Goal: Find specific page/section: Find specific page/section

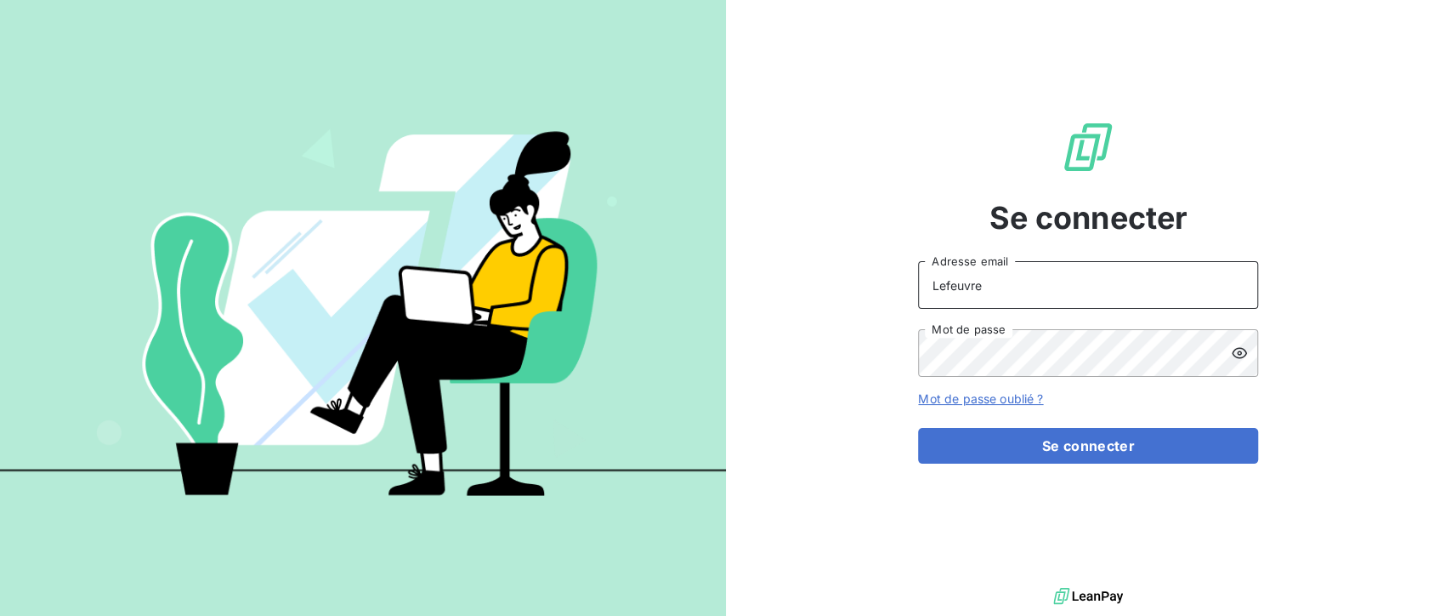
drag, startPoint x: 1014, startPoint y: 281, endPoint x: 844, endPoint y: 285, distance: 170.1
click at [844, 285] on div "Se connecter Lefeuvre Adresse email Mot de passe Mot de passe oublié ? Se conne…" at bounding box center [1089, 291] width 726 height 583
type input "[EMAIL_ADDRESS][DOMAIN_NAME]"
click at [835, 328] on div "Se connecter [EMAIL_ADDRESS][DOMAIN_NAME] Adresse email Mot de passe Mot de pas…" at bounding box center [1089, 291] width 726 height 583
click at [918, 428] on button "Se connecter" at bounding box center [1088, 446] width 340 height 36
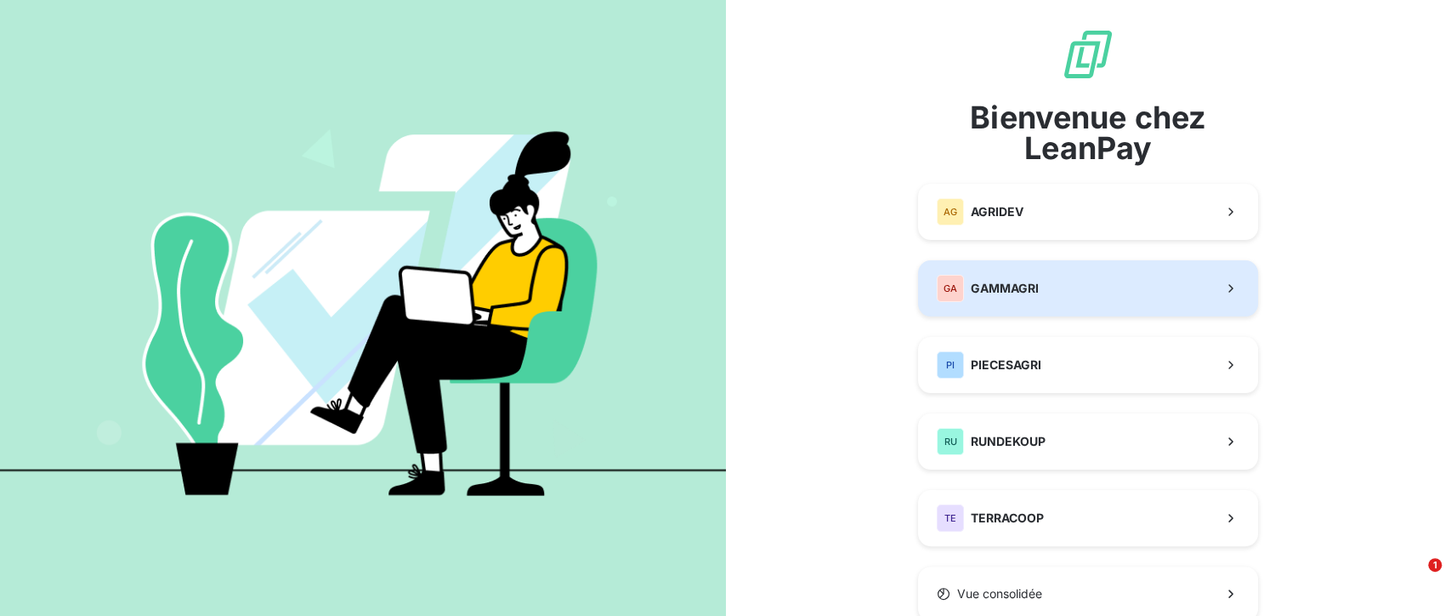
click at [1042, 290] on button "GA GAMMAGRI" at bounding box center [1088, 288] width 340 height 56
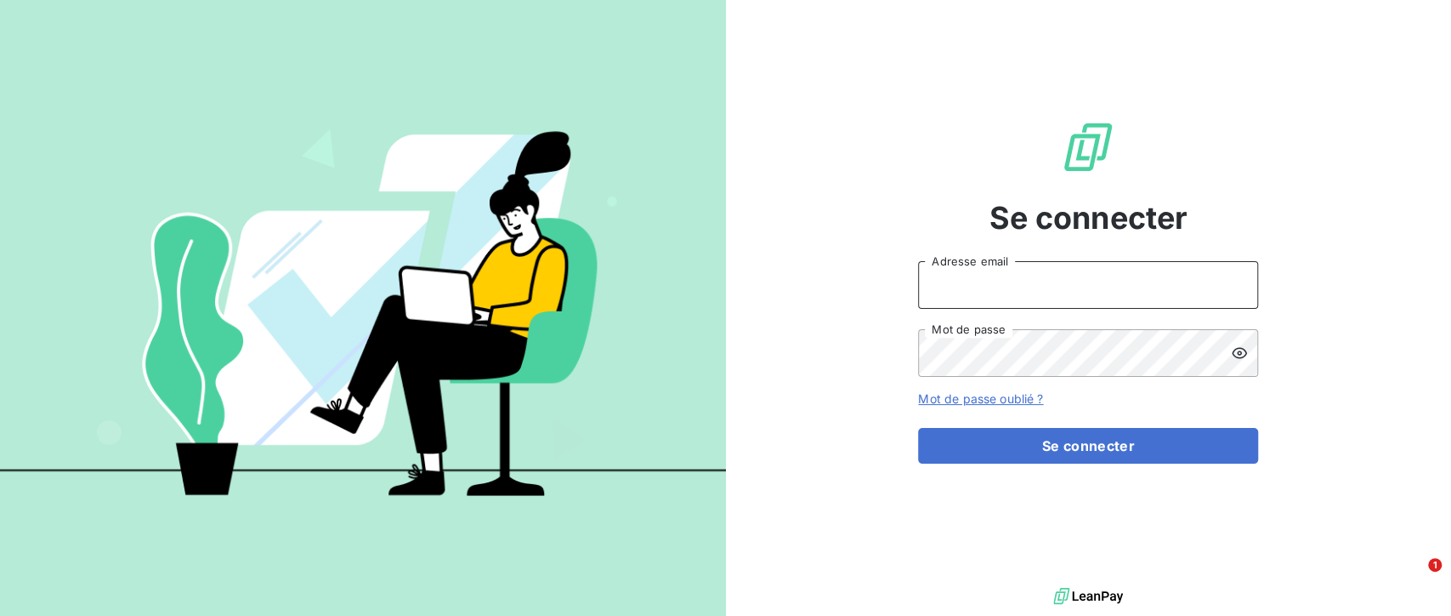
type input "Lefeuvre"
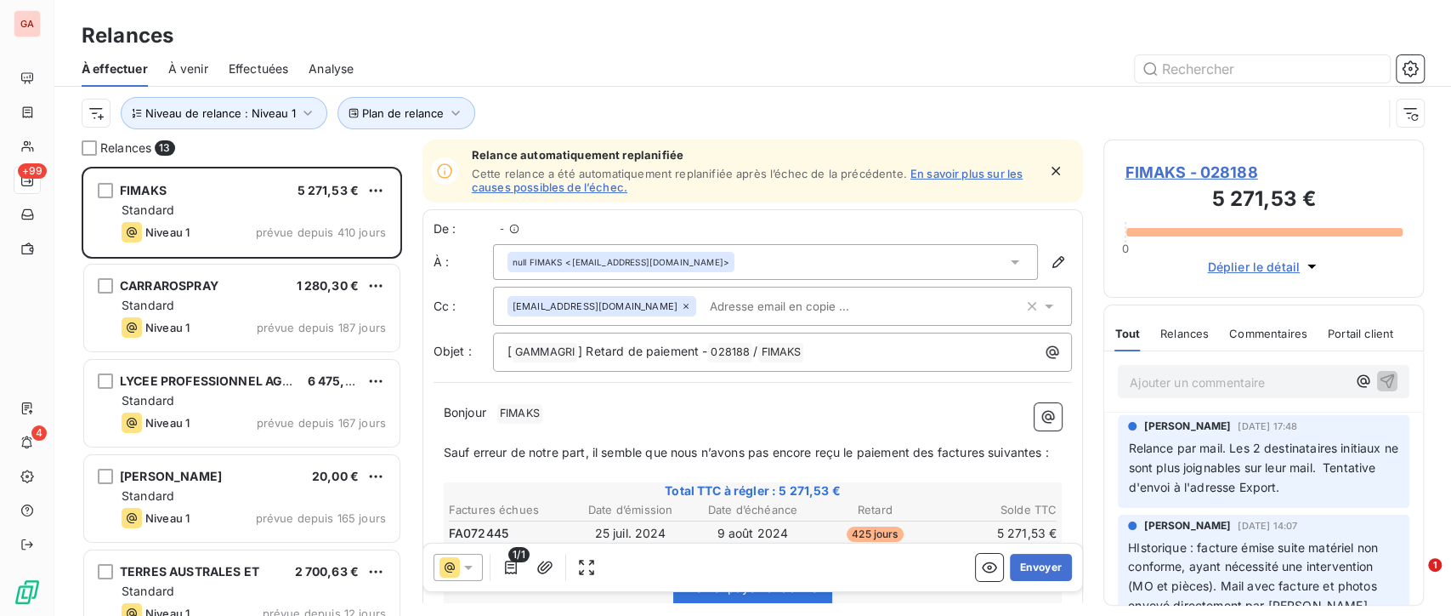
scroll to position [434, 306]
click at [1264, 64] on input "text" at bounding box center [1262, 68] width 255 height 27
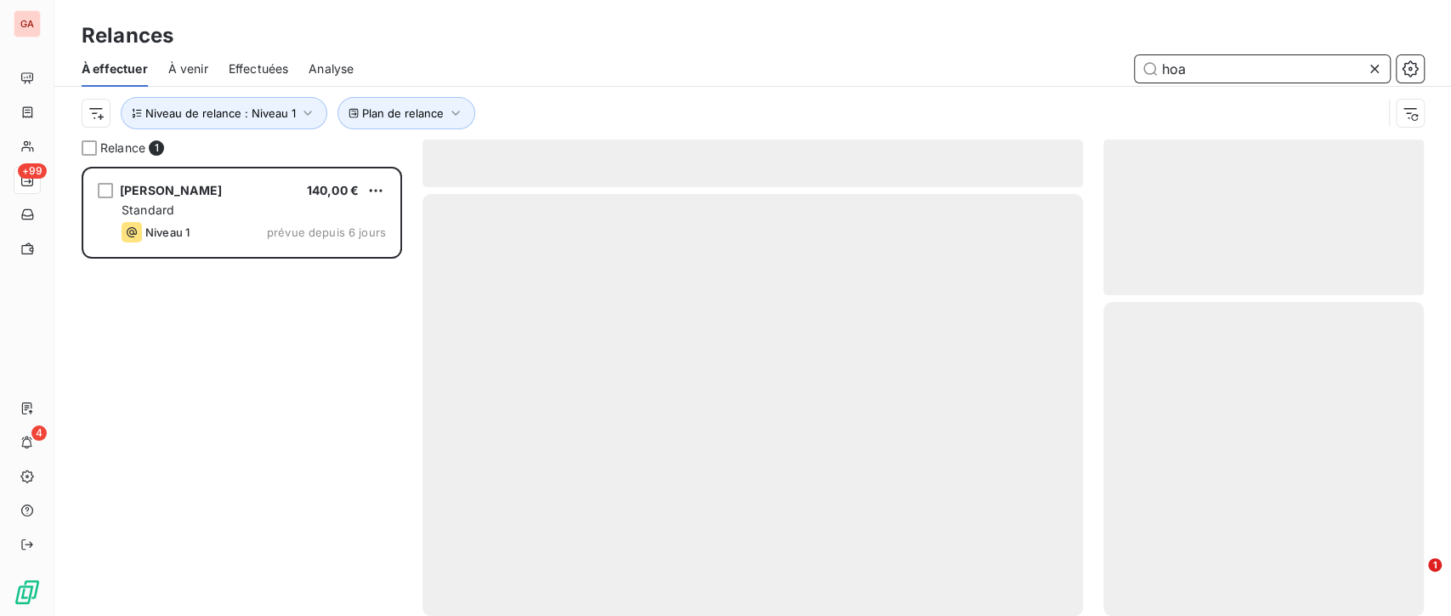
scroll to position [434, 306]
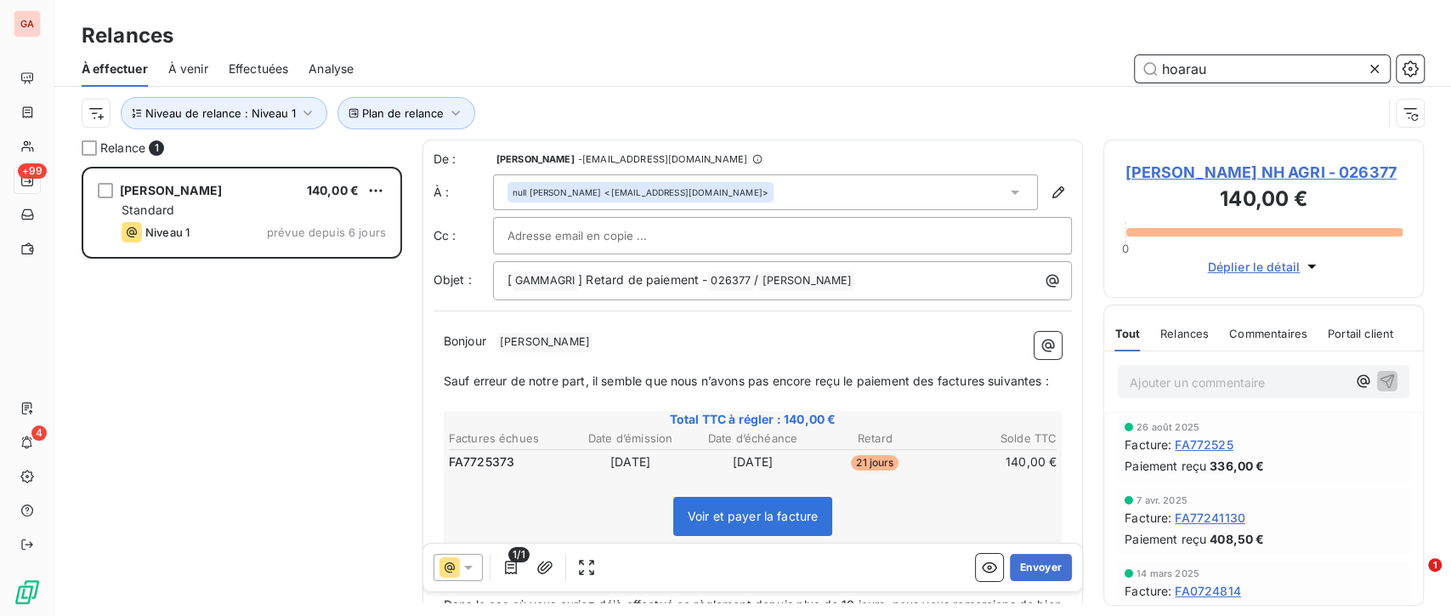
scroll to position [434, 306]
click at [279, 116] on span "Niveau de relance : Niveau 1" at bounding box center [220, 113] width 151 height 14
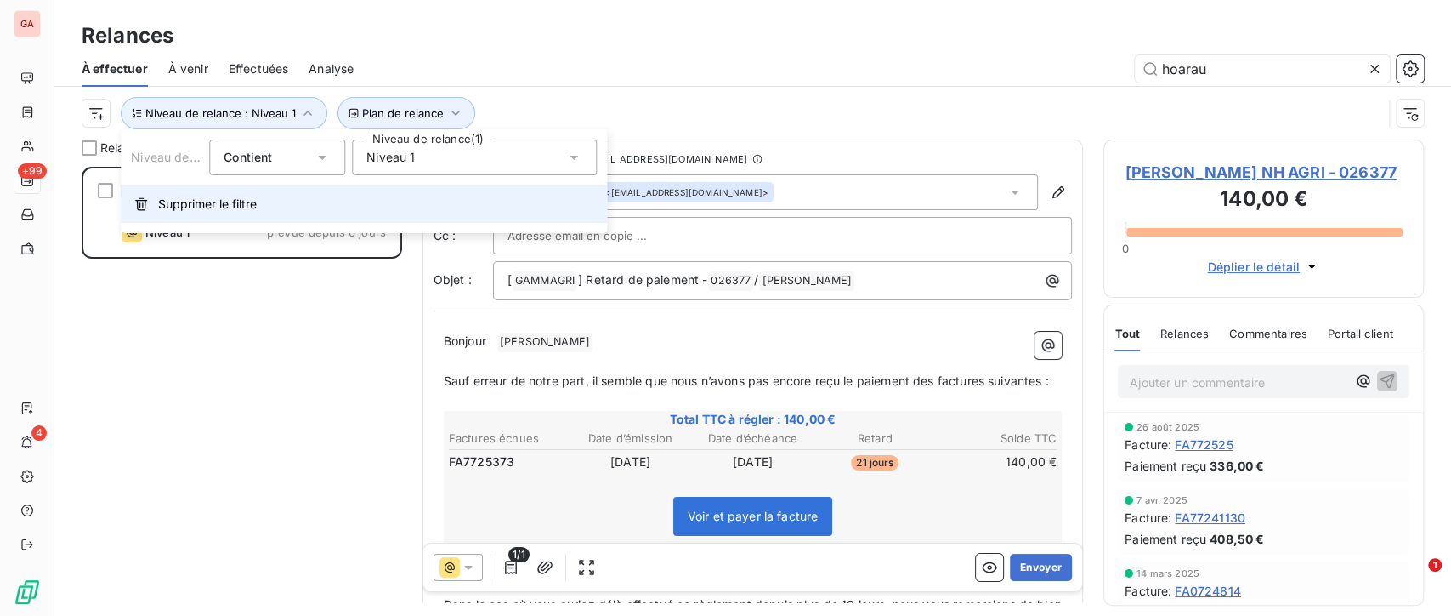
click at [217, 210] on span "Supprimer le filtre" at bounding box center [207, 204] width 99 height 17
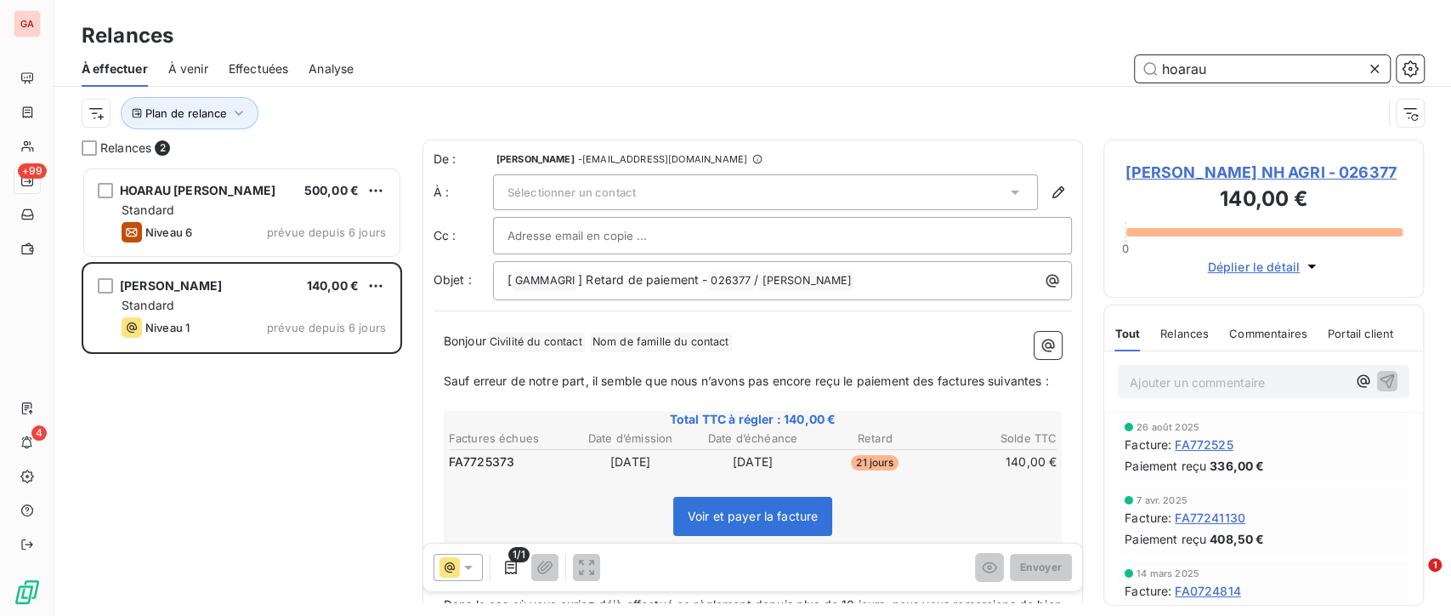
click at [1238, 72] on input "hoarau" at bounding box center [1262, 68] width 255 height 27
click at [1184, 66] on input "hoarau" at bounding box center [1262, 68] width 255 height 27
click at [1190, 68] on input "hoarau" at bounding box center [1262, 68] width 255 height 27
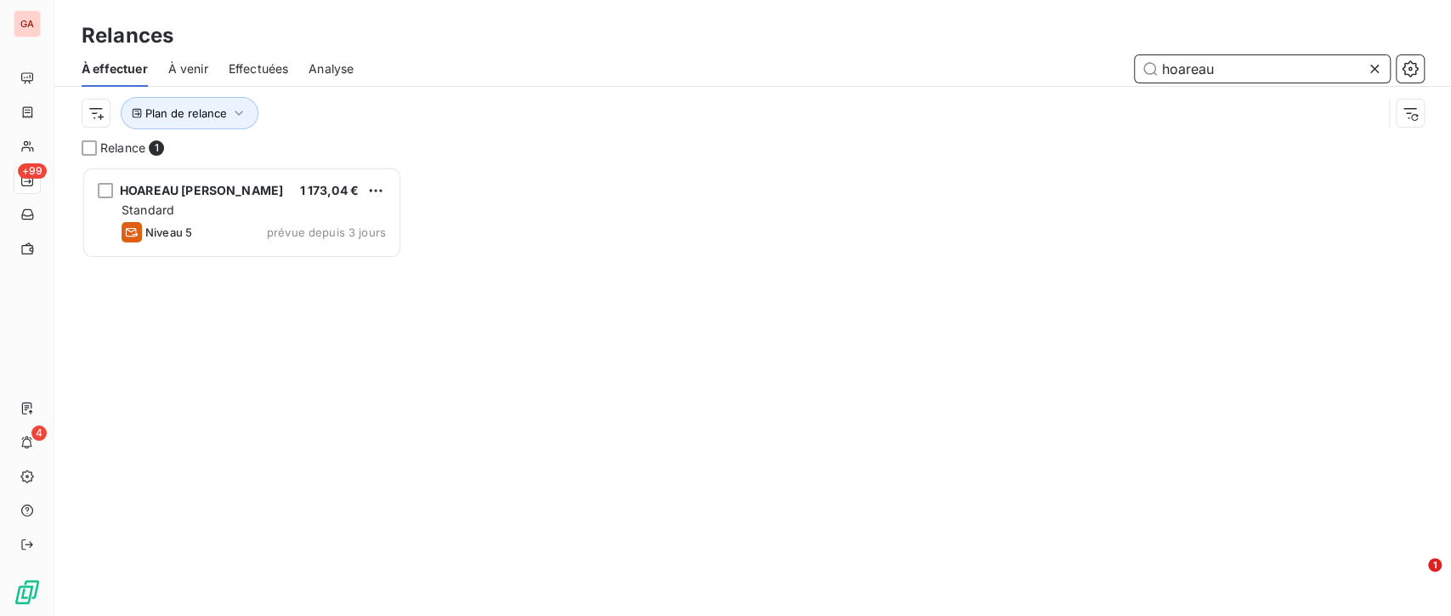
scroll to position [434, 306]
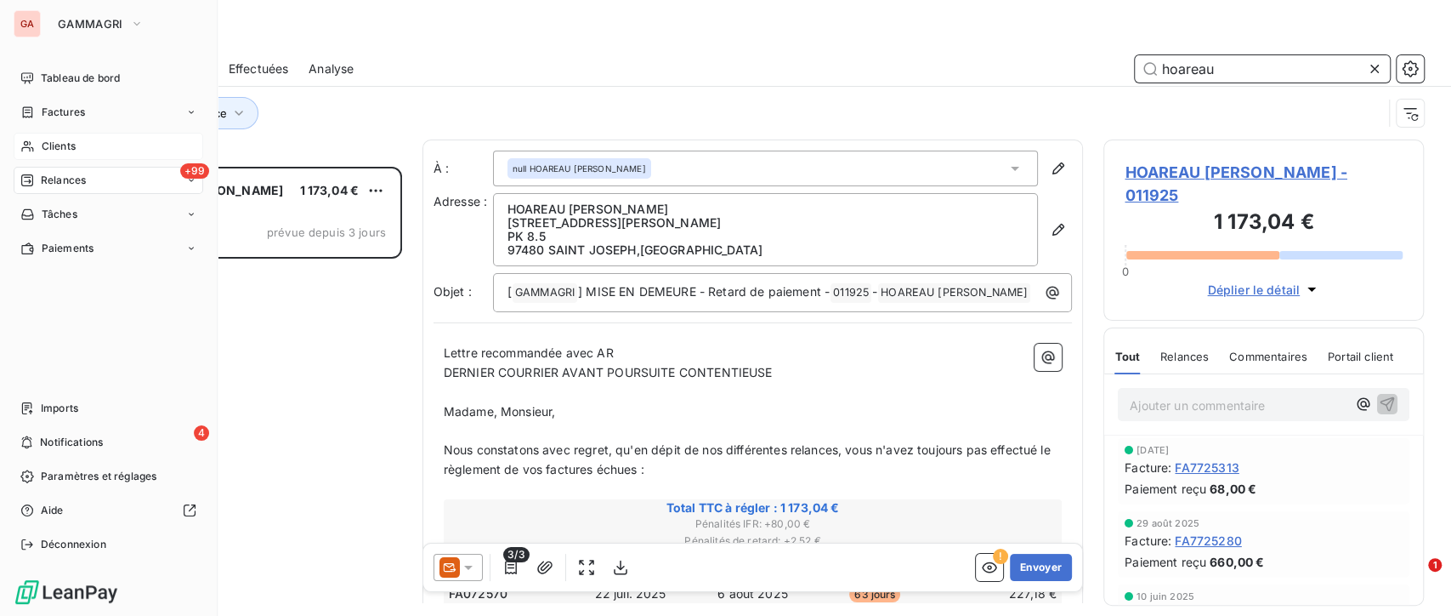
type input "hoareau"
click at [42, 148] on span "Clients" at bounding box center [59, 146] width 34 height 15
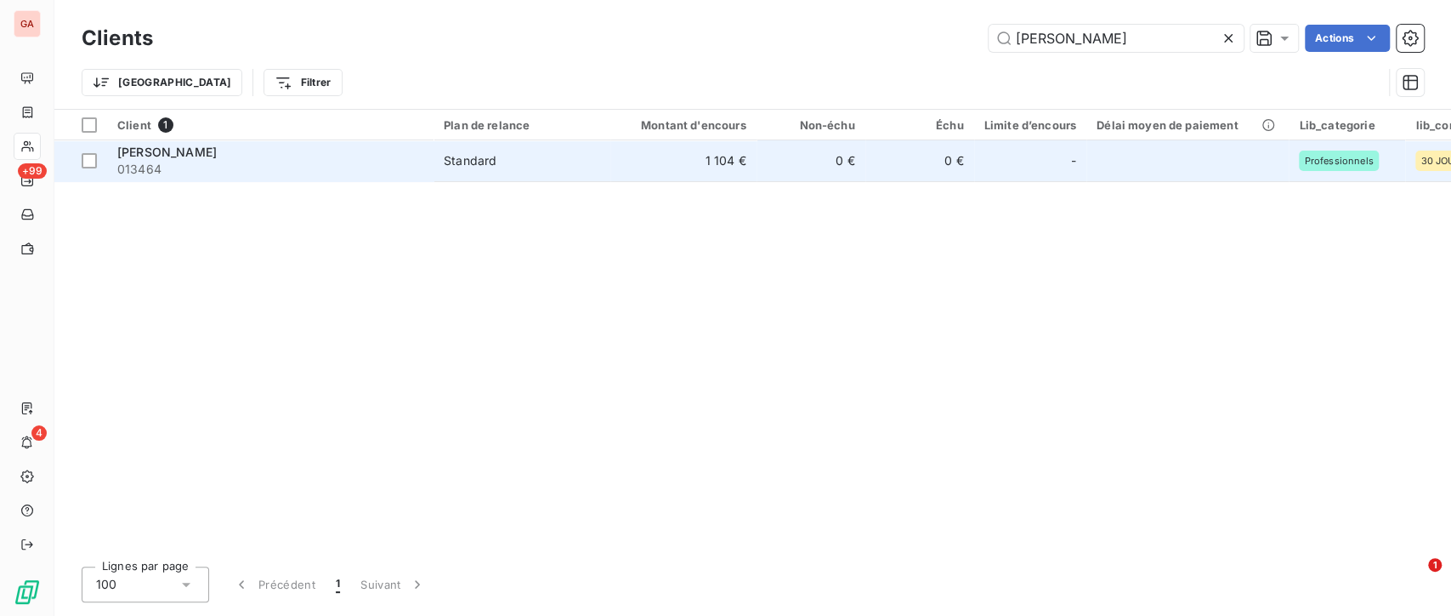
type input "[PERSON_NAME]"
click at [713, 166] on td "1 104 €" at bounding box center [684, 160] width 146 height 41
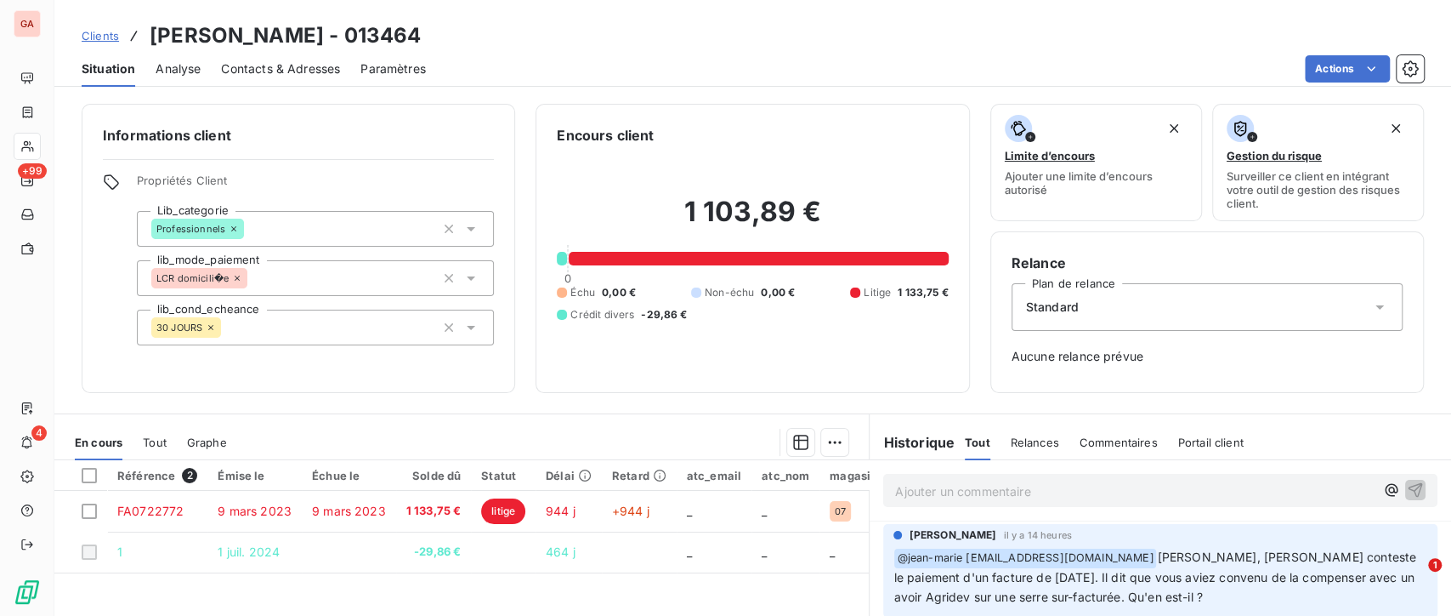
scroll to position [94, 0]
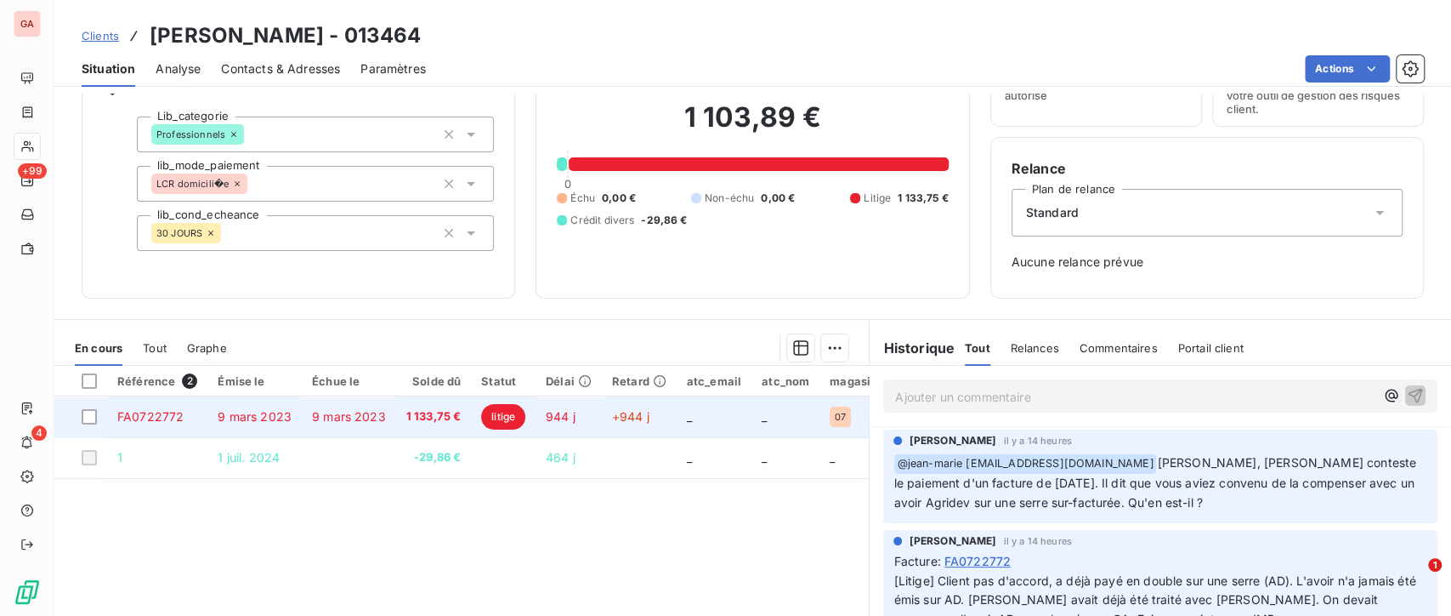
click at [344, 423] on td "9 mars 2023" at bounding box center [349, 416] width 94 height 41
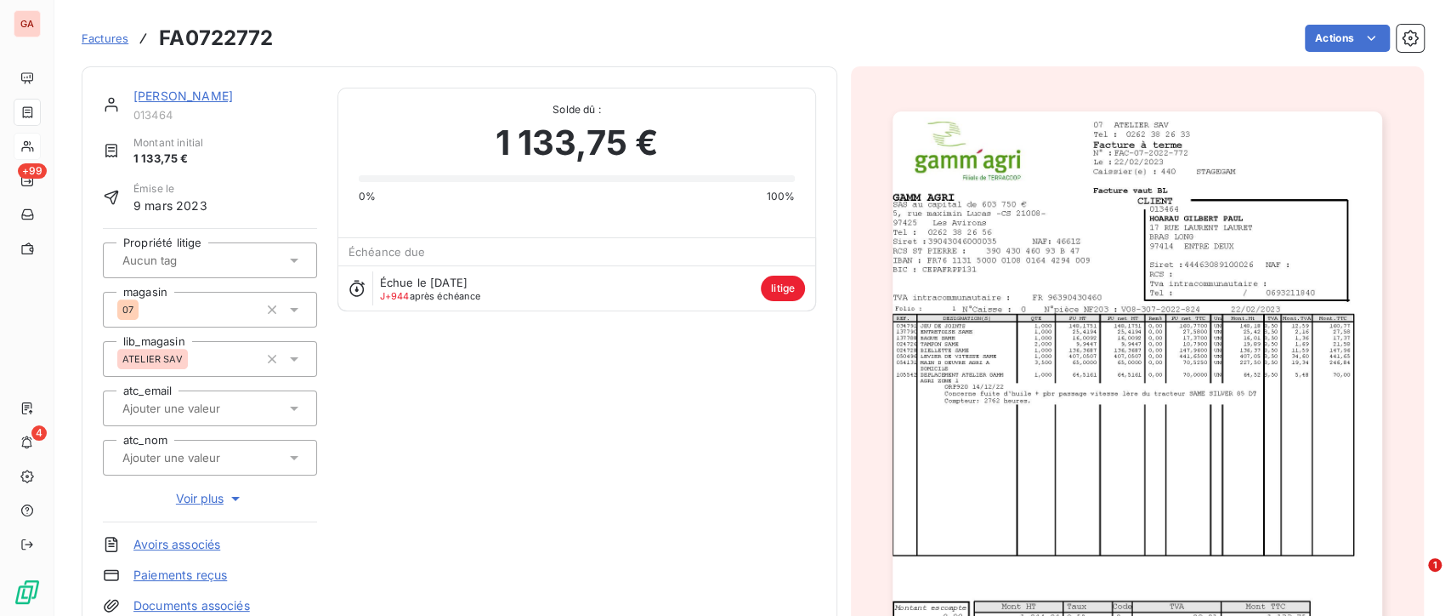
click at [1085, 412] on img "button" at bounding box center [1137, 457] width 489 height 692
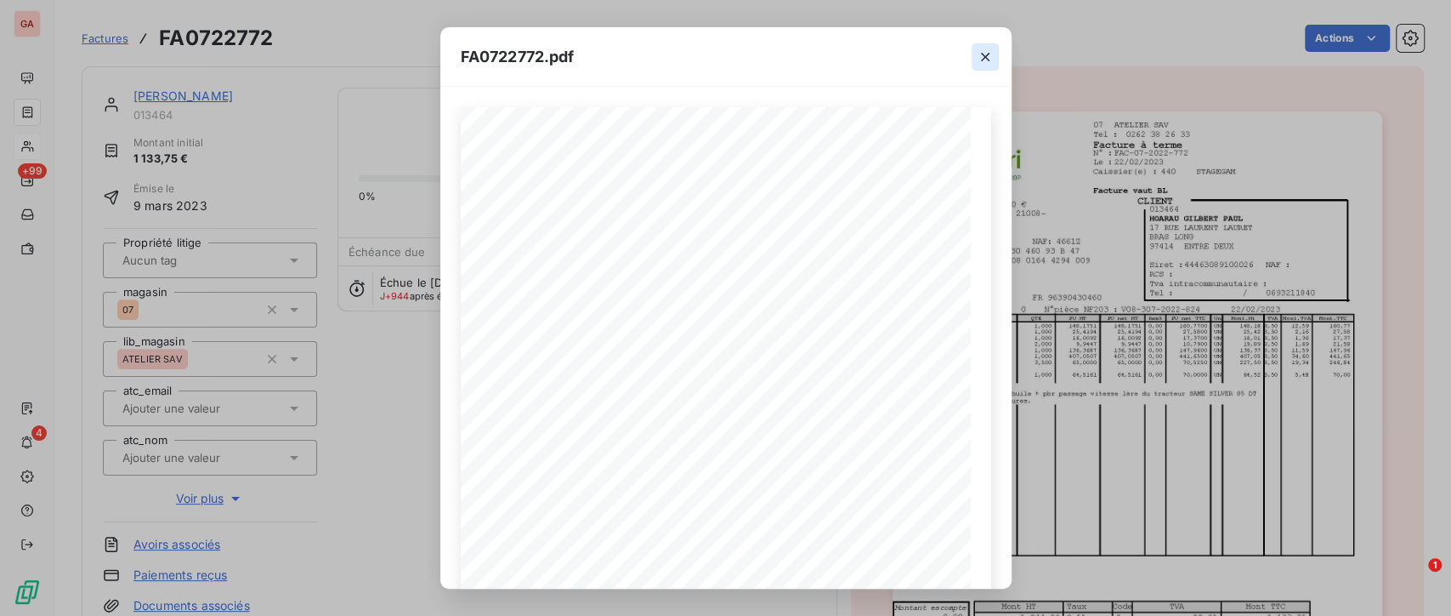
click at [991, 54] on icon "button" at bounding box center [985, 56] width 17 height 17
